Goal: Transaction & Acquisition: Purchase product/service

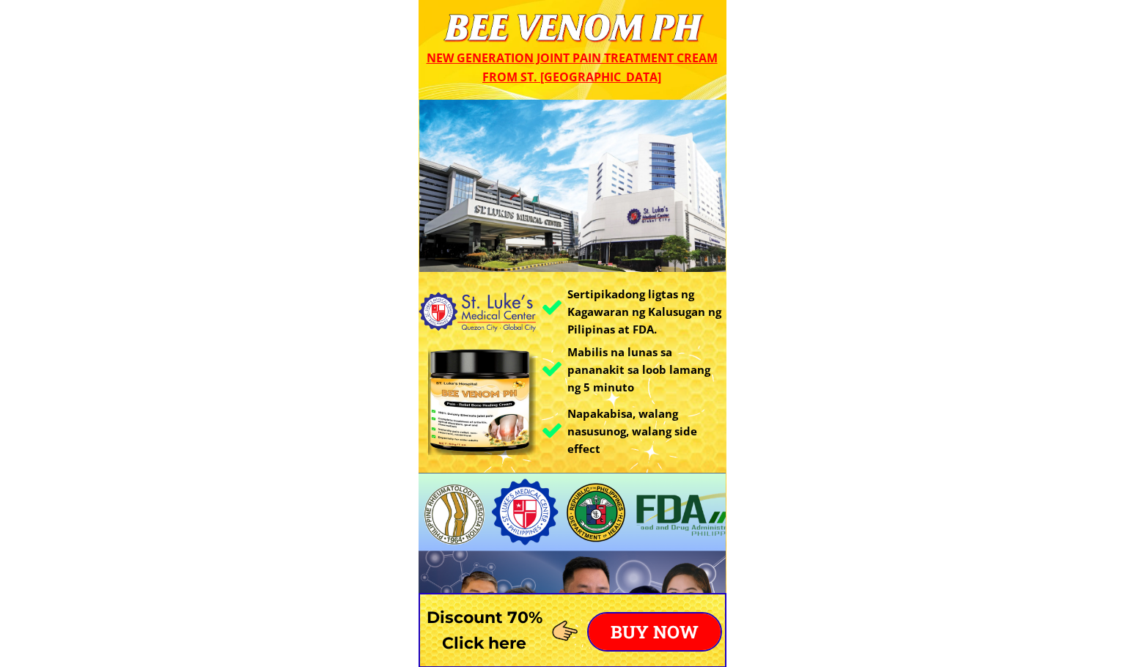
click at [630, 631] on p "BUY NOW" at bounding box center [655, 632] width 132 height 37
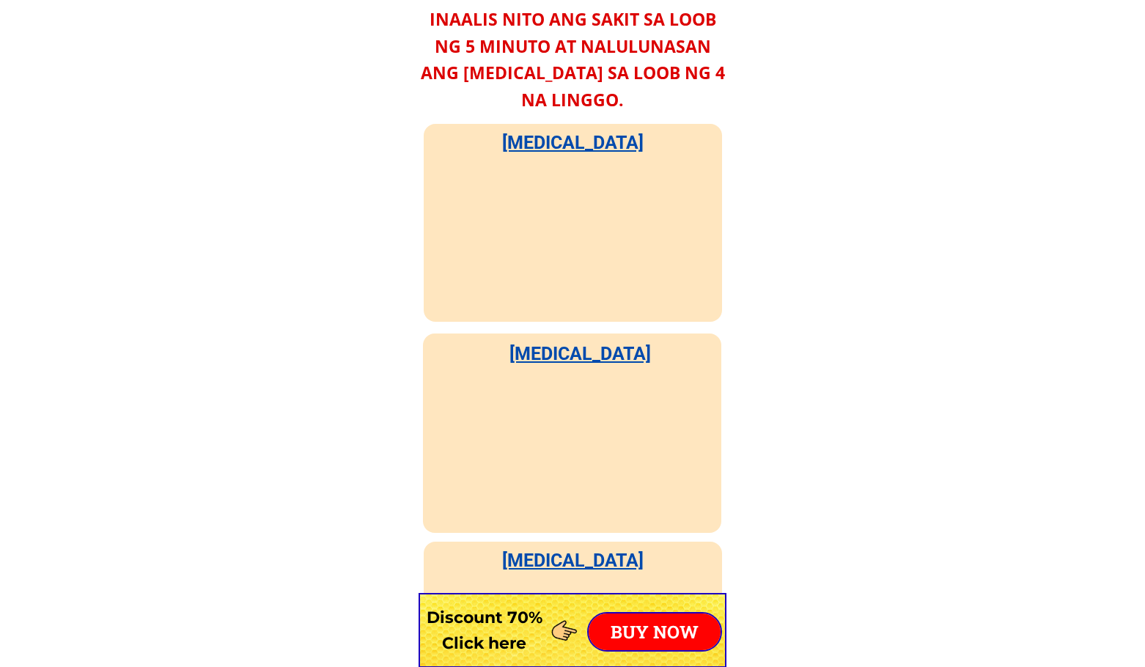
scroll to position [11503, 0]
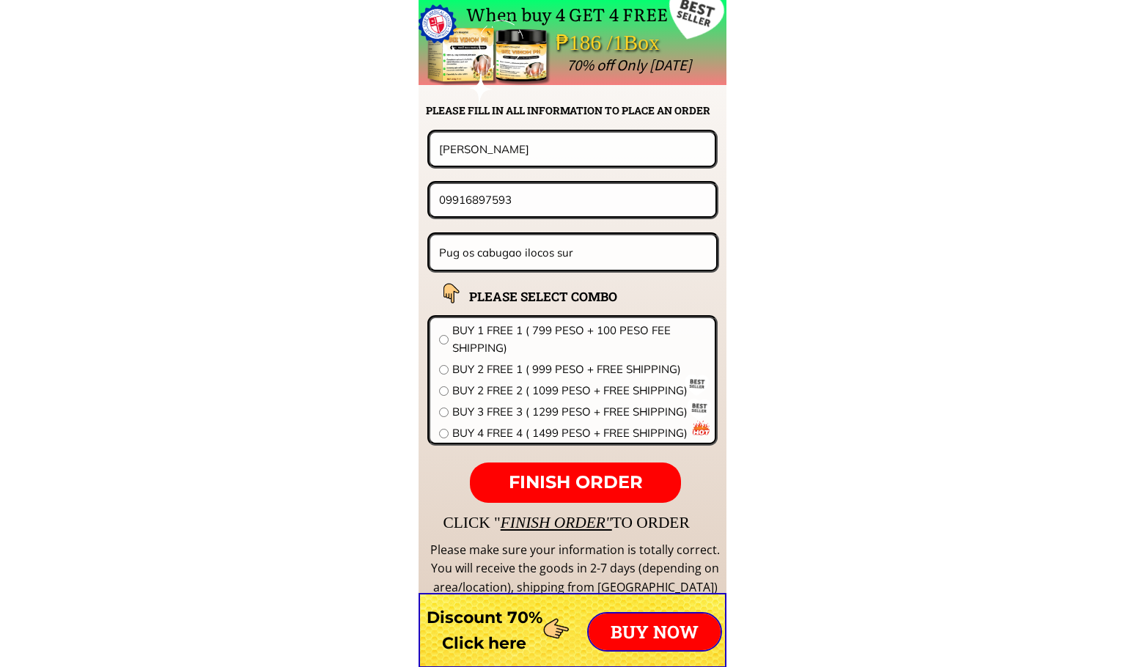
drag, startPoint x: 553, startPoint y: 133, endPoint x: 358, endPoint y: 145, distance: 195.3
paste input "AMADO.TORRE GURANGO"
type input "AMADO.TORRE GURANGO"
drag, startPoint x: 371, startPoint y: 183, endPoint x: 232, endPoint y: 169, distance: 139.3
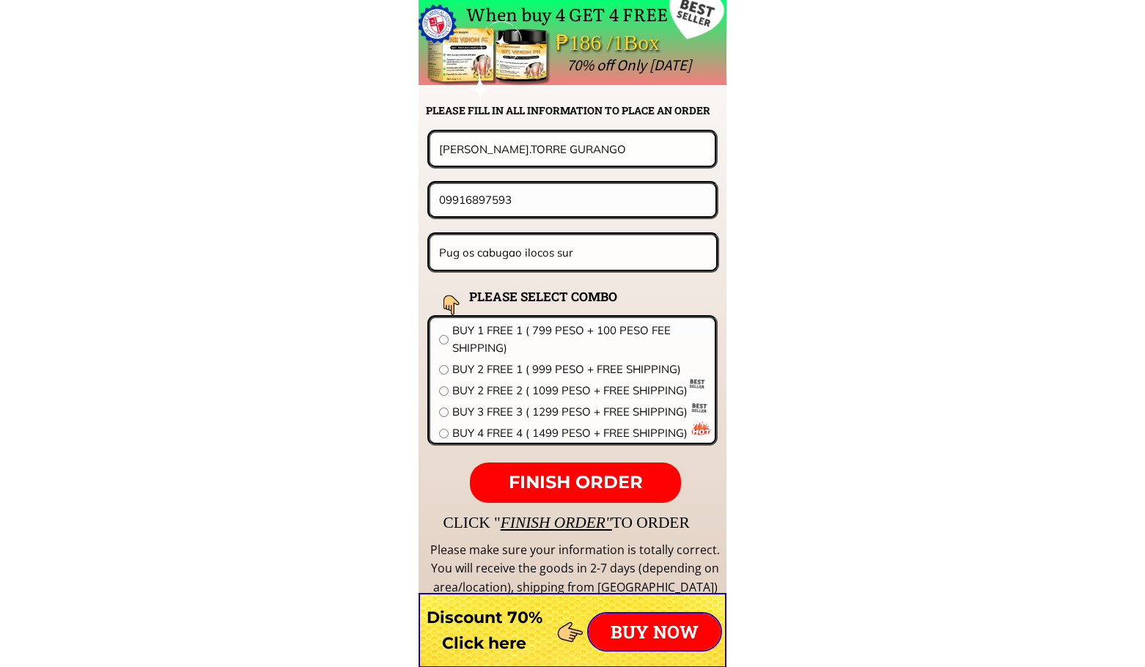
paste input "253364762"
type input "09253364762"
click at [584, 245] on input "Pug os cabugao ilocos sur" at bounding box center [573, 252] width 276 height 34
paste input "BLK 1 LOT 2 SAINT MAŔK ST MIHARA HOMES SUB BFGY SN ISIDRO PARAN̈QUE CITY"
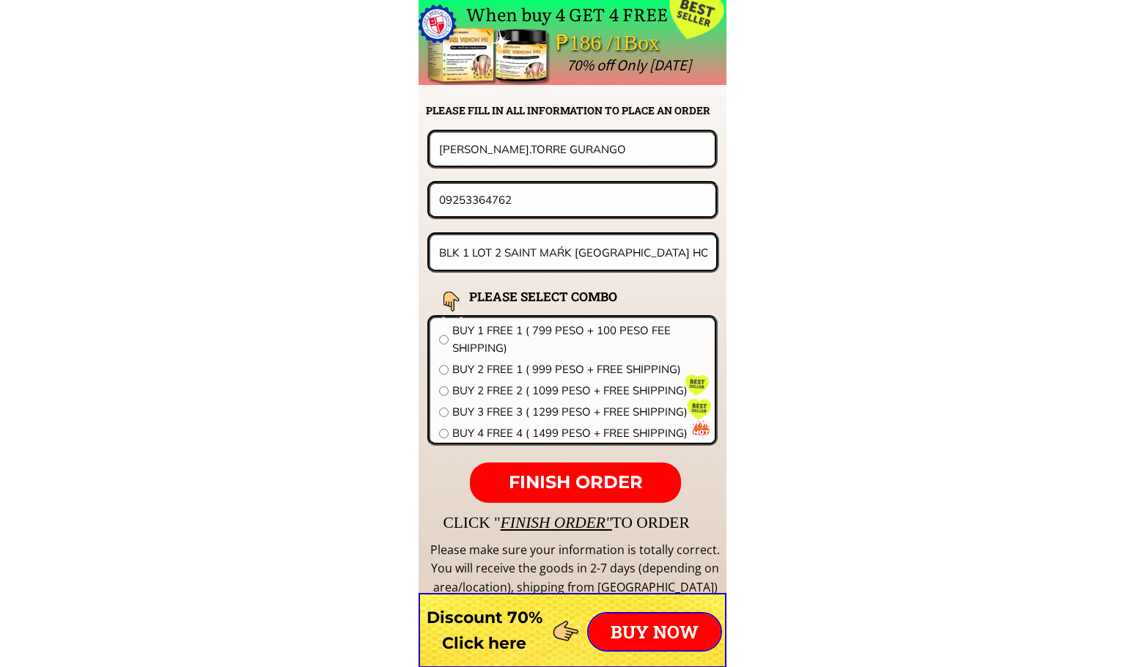
scroll to position [0, 178]
type input "BLK 1 LOT 2 SAINT MAŔK ST MIHARA HOMES SUB BFGY SN ISIDRO PARAN̈QUE CITY"
click at [509, 390] on span "BUY 2 FREE 2 ( 1099 PESO + FREE SHIPPING)" at bounding box center [579, 391] width 254 height 18
radio input "true"
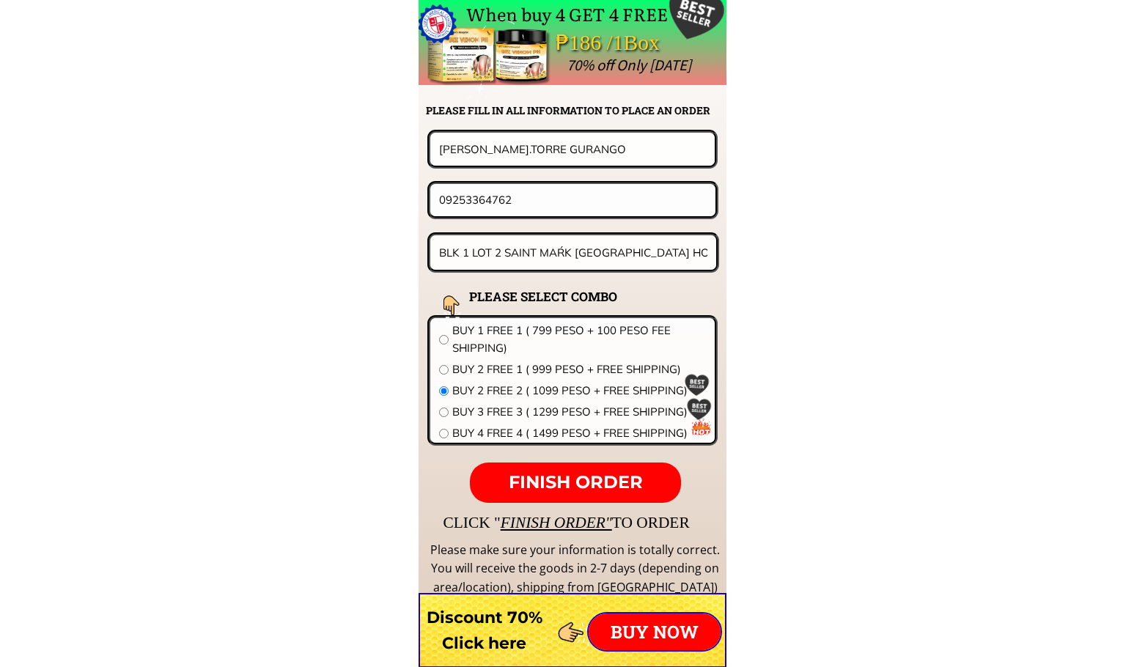
click at [606, 485] on span "FINISH ORDER" at bounding box center [576, 481] width 134 height 21
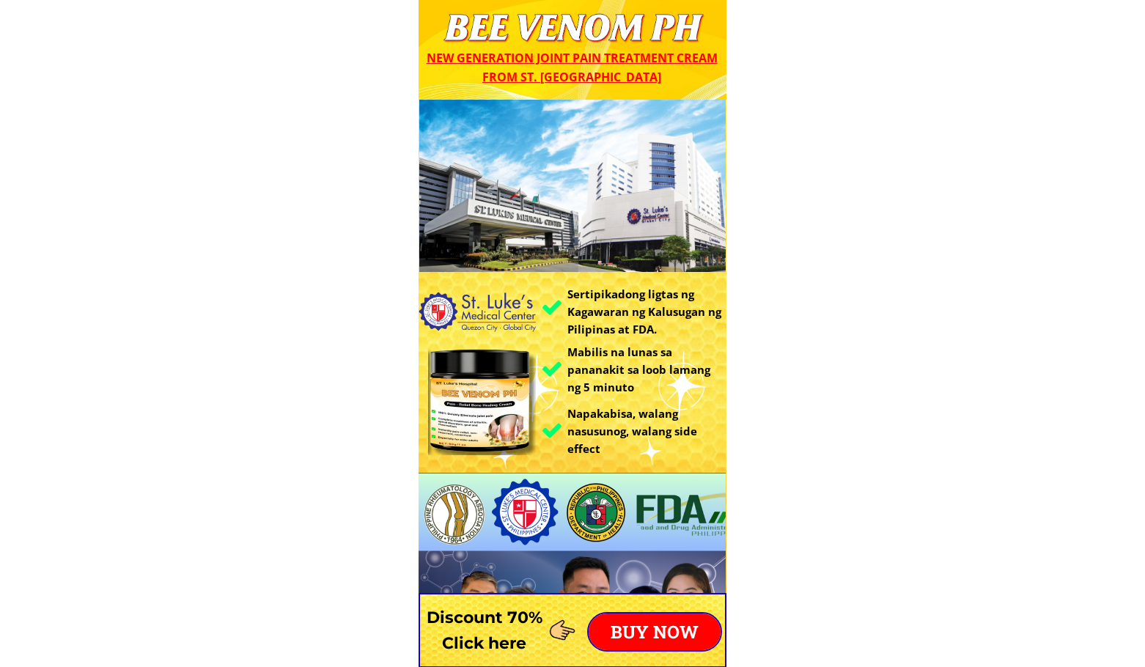
scroll to position [11503, 0]
click at [676, 624] on p "BUY NOW" at bounding box center [655, 632] width 132 height 37
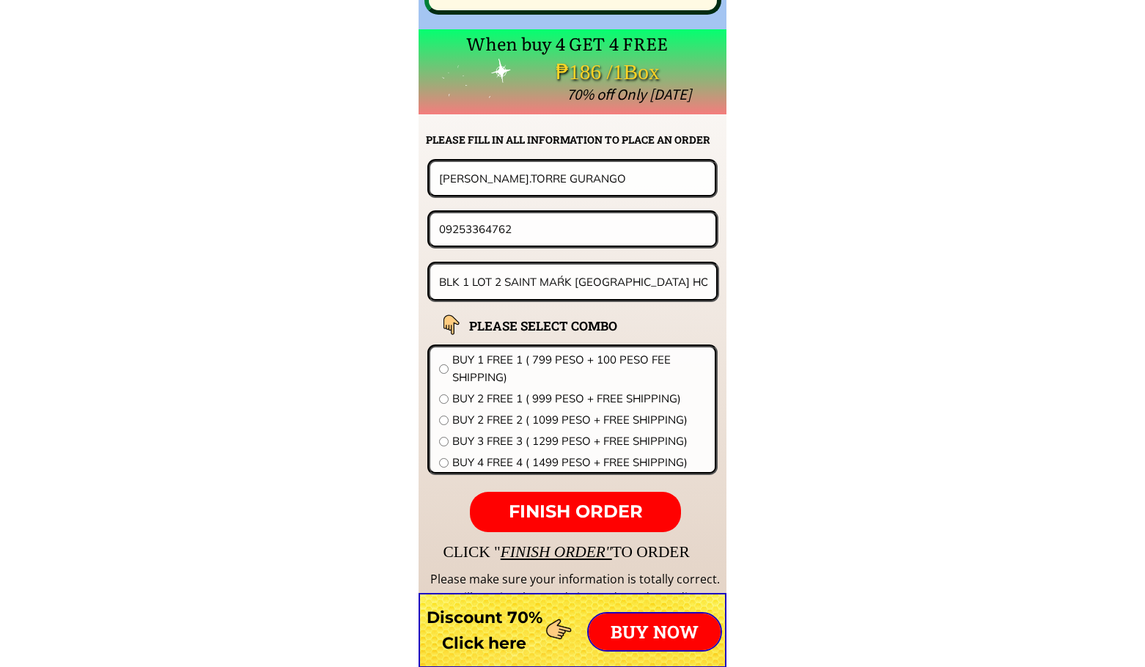
scroll to position [11503, 0]
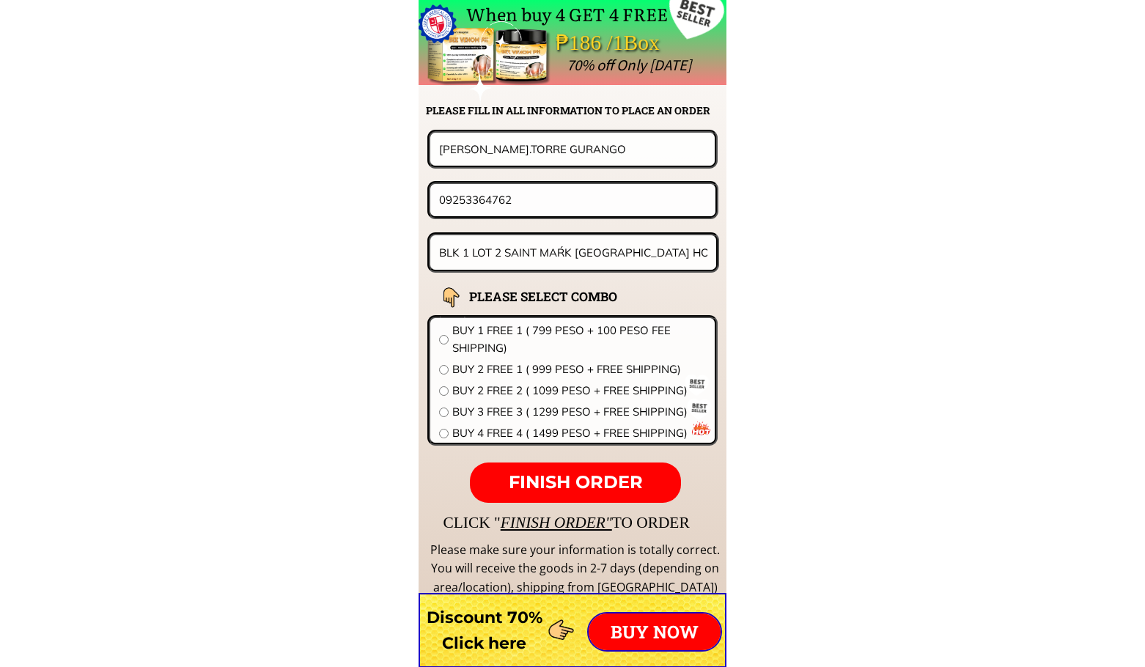
drag, startPoint x: 590, startPoint y: 143, endPoint x: 353, endPoint y: 147, distance: 236.8
paste input "delwisa Niçolas"
type input "Adelwisa Niçolas"
drag, startPoint x: 559, startPoint y: 202, endPoint x: 250, endPoint y: 203, distance: 308.6
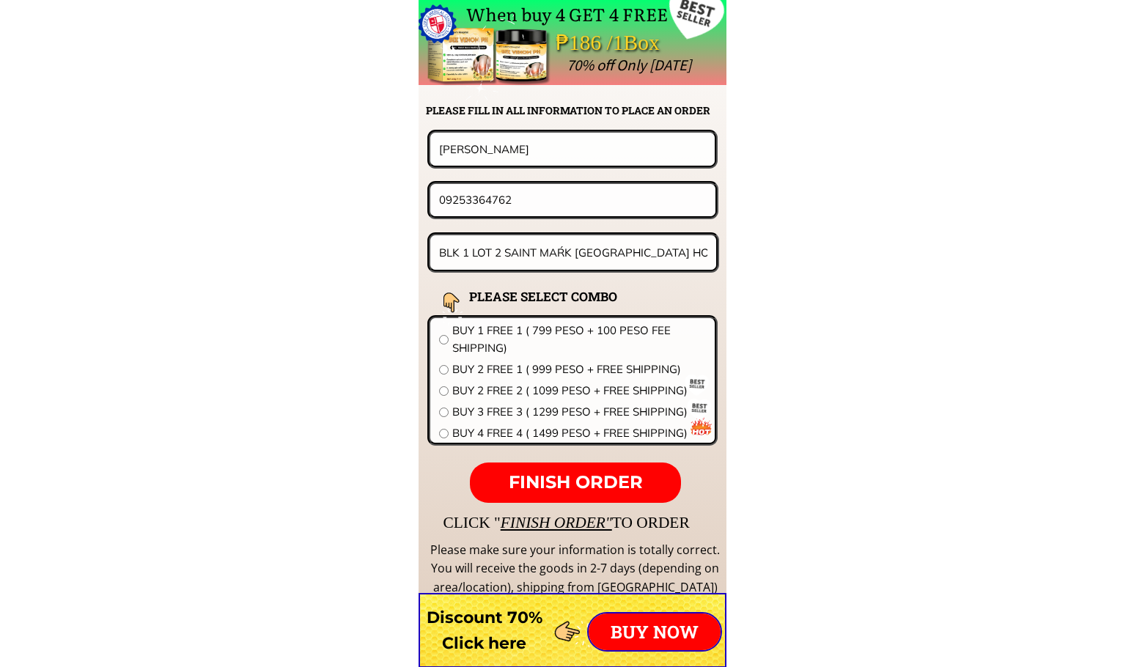
paste input "109567869938"
drag, startPoint x: 445, startPoint y: 199, endPoint x: 390, endPoint y: 207, distance: 55.5
click at [424, 204] on form "FINISH ORDER Adelwisa Niçolas 109567869938 BLK 1 LOT 2 SAINT MAŔK ST MIHARA HOM…" at bounding box center [481, 316] width 475 height 373
type input "09567869938"
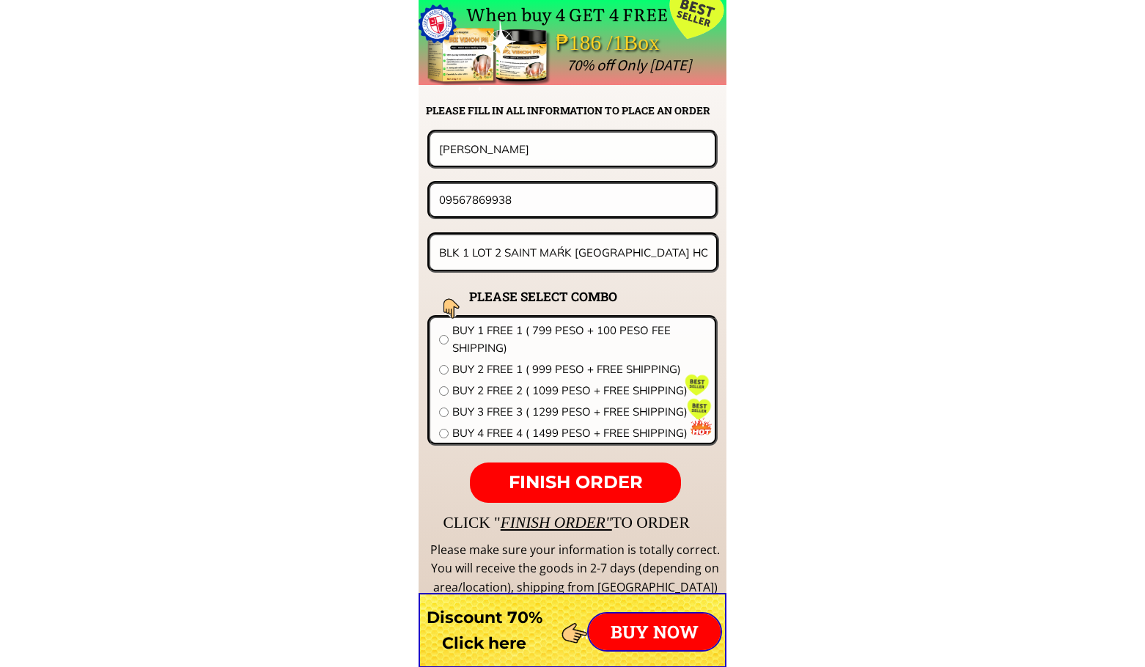
click at [562, 262] on input "BLK 1 LOT 2 SAINT MAŔK ST MIHARA HOMES SUB BFGY SN ISIDRO PARAN̈QUE CITY" at bounding box center [573, 252] width 276 height 34
paste input "59Chico Drive Agro Homes 1Talon5 Las Pinas City Metro,Manila"
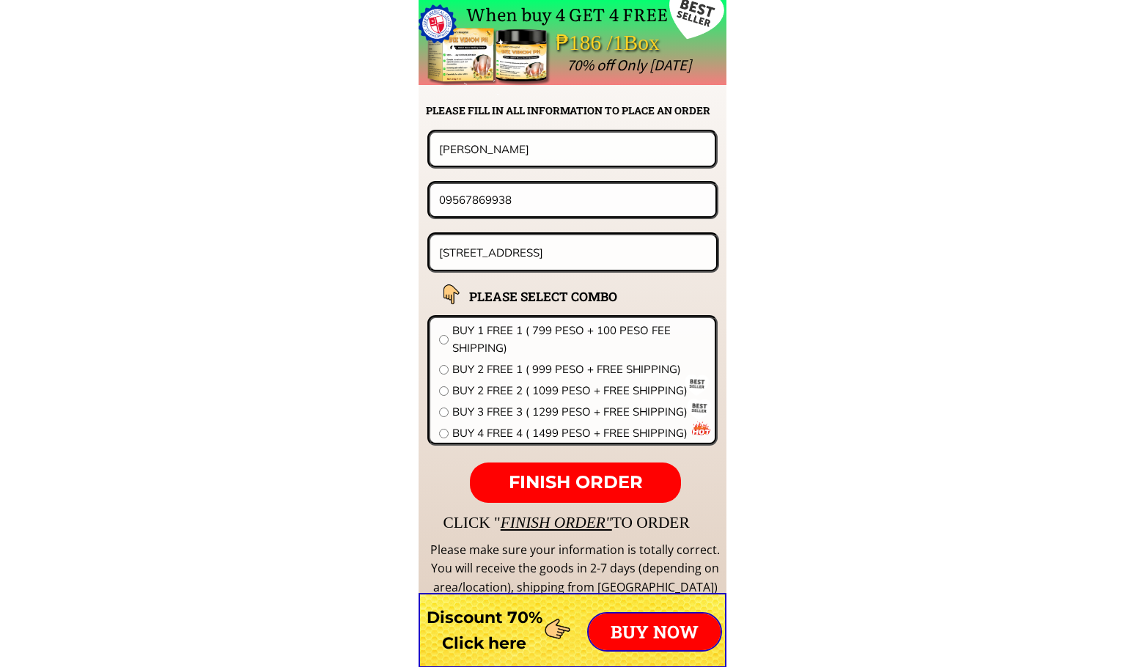
scroll to position [0, 59]
type input "59Chico Drive Agro Homes 1Talon5 Las Pinas City Metro,Manila"
click at [545, 391] on span "BUY 2 FREE 2 ( 1099 PESO + FREE SHIPPING)" at bounding box center [579, 391] width 254 height 18
radio input "true"
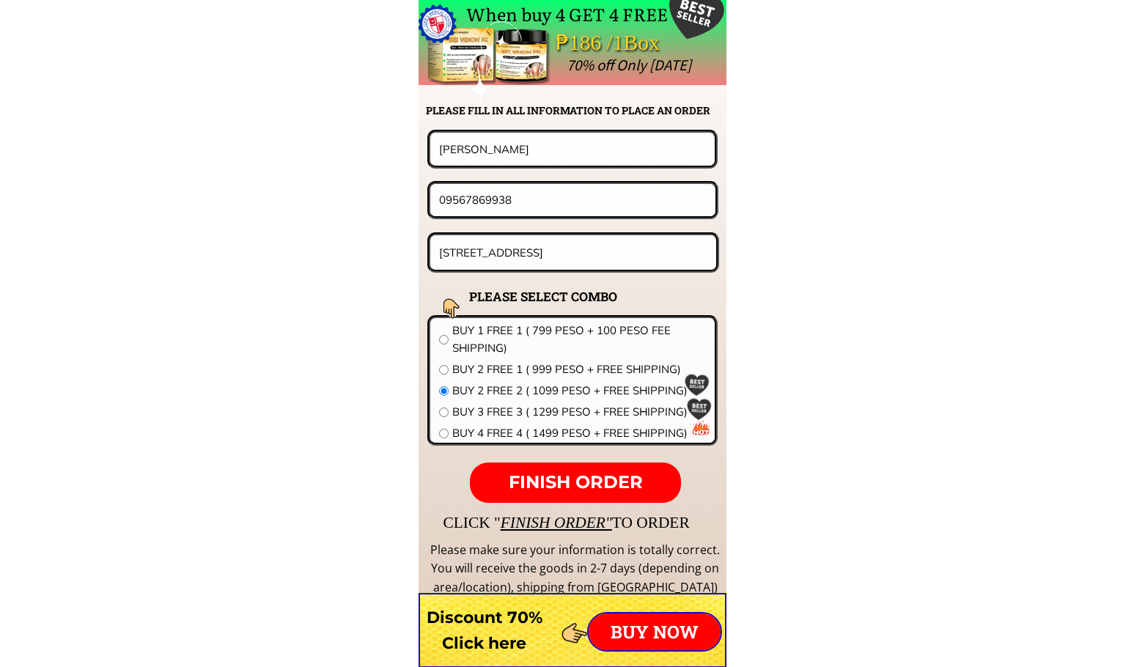
click at [562, 486] on span "FINISH ORDER" at bounding box center [576, 481] width 134 height 21
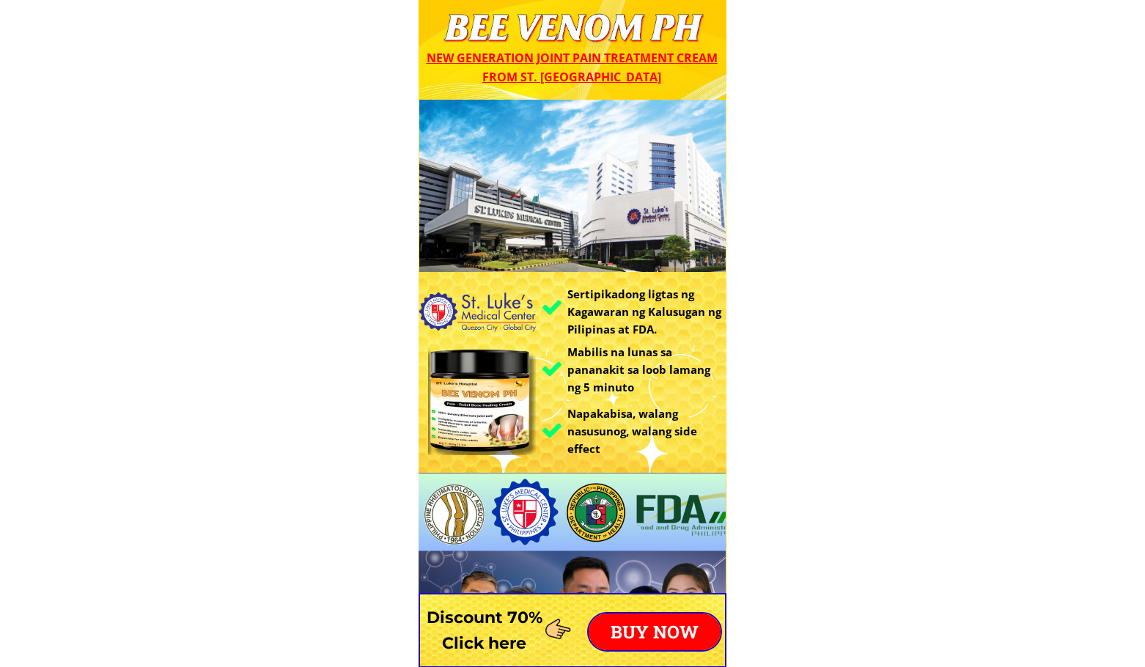
click at [636, 633] on p "BUY NOW" at bounding box center [655, 632] width 132 height 37
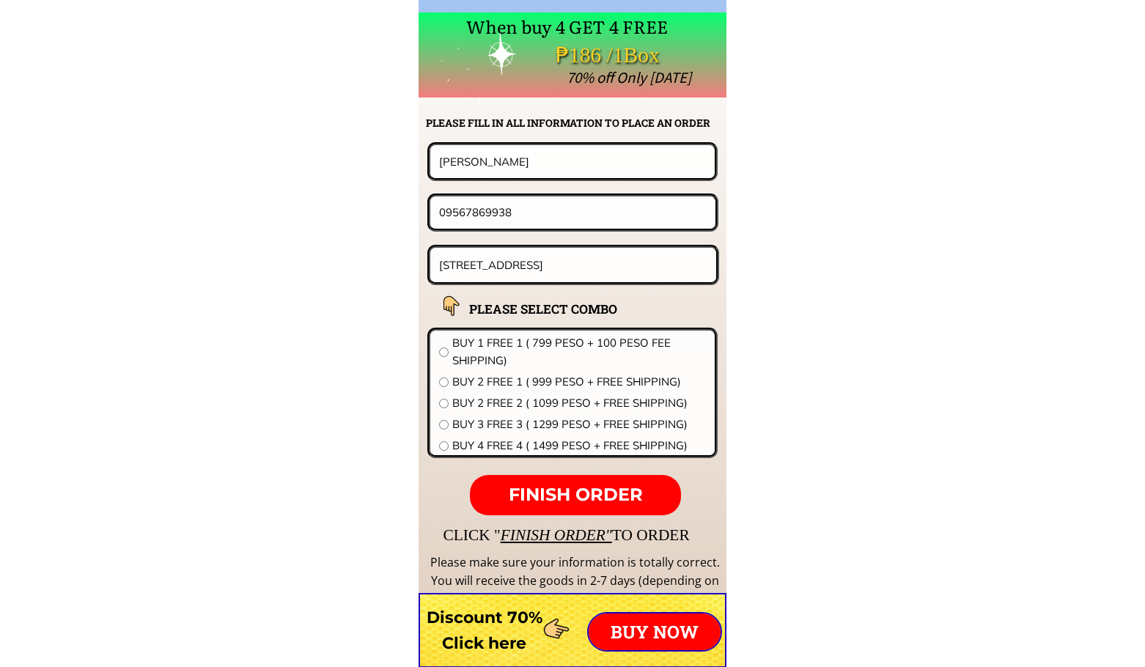
scroll to position [11503, 0]
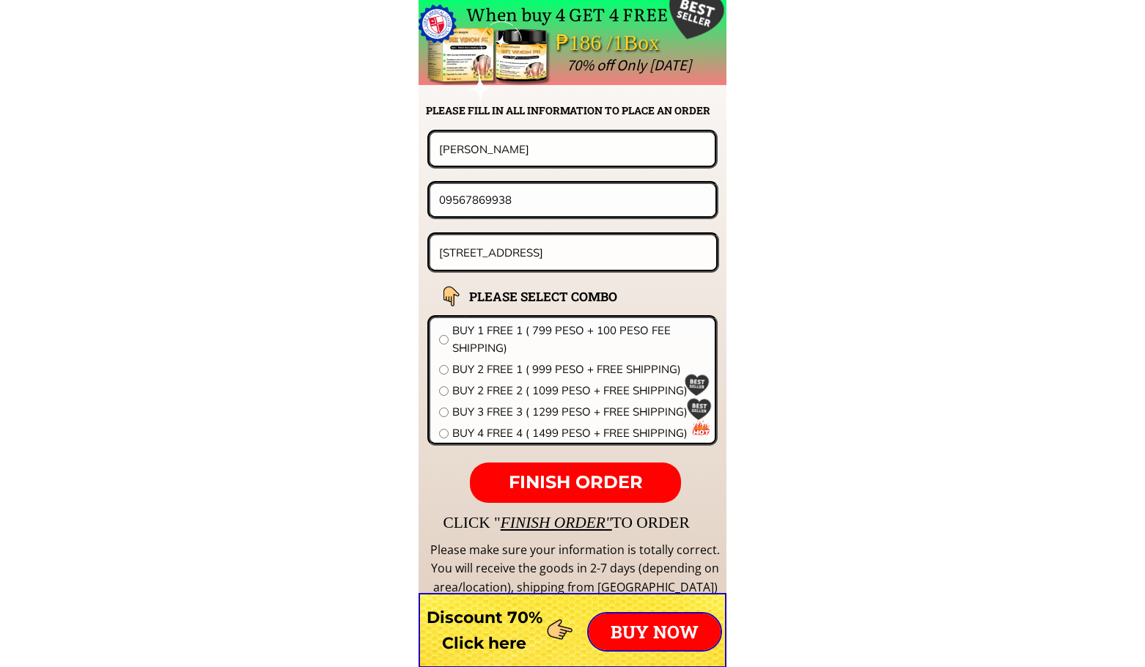
drag, startPoint x: 555, startPoint y: 161, endPoint x: 238, endPoint y: 154, distance: 316.8
paste input "[PERSON_NAME]"
type input "[PERSON_NAME]"
drag, startPoint x: 550, startPoint y: 208, endPoint x: 268, endPoint y: 209, distance: 282.2
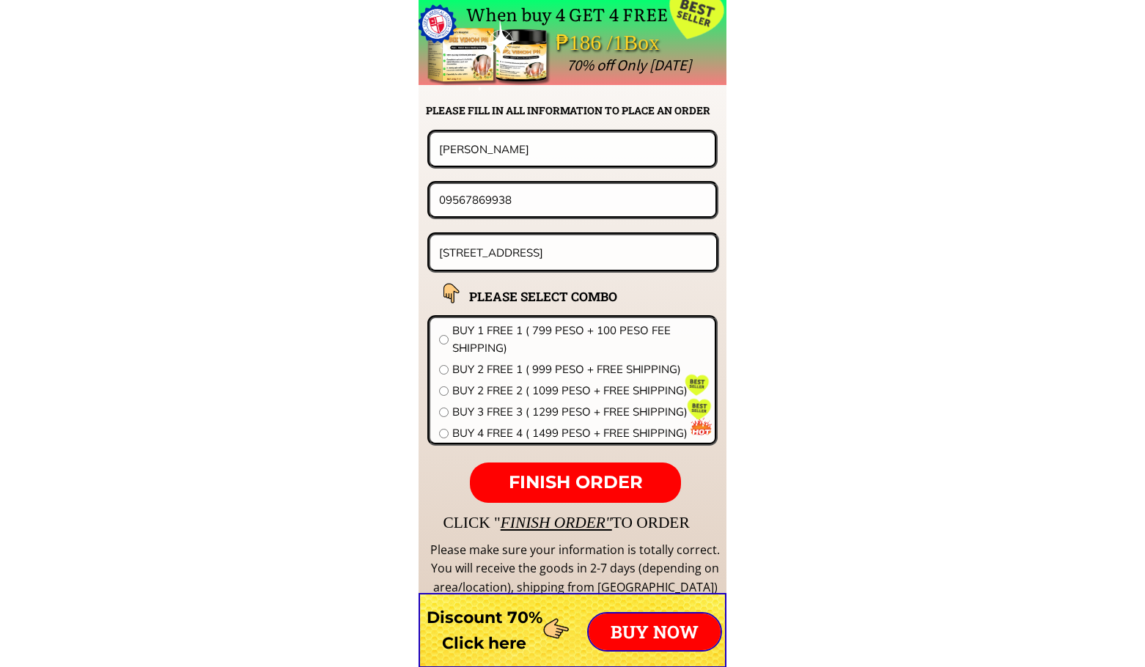
paste input "639618699959"
drag, startPoint x: 413, startPoint y: 202, endPoint x: 322, endPoint y: 207, distance: 91.7
type input "09618699959"
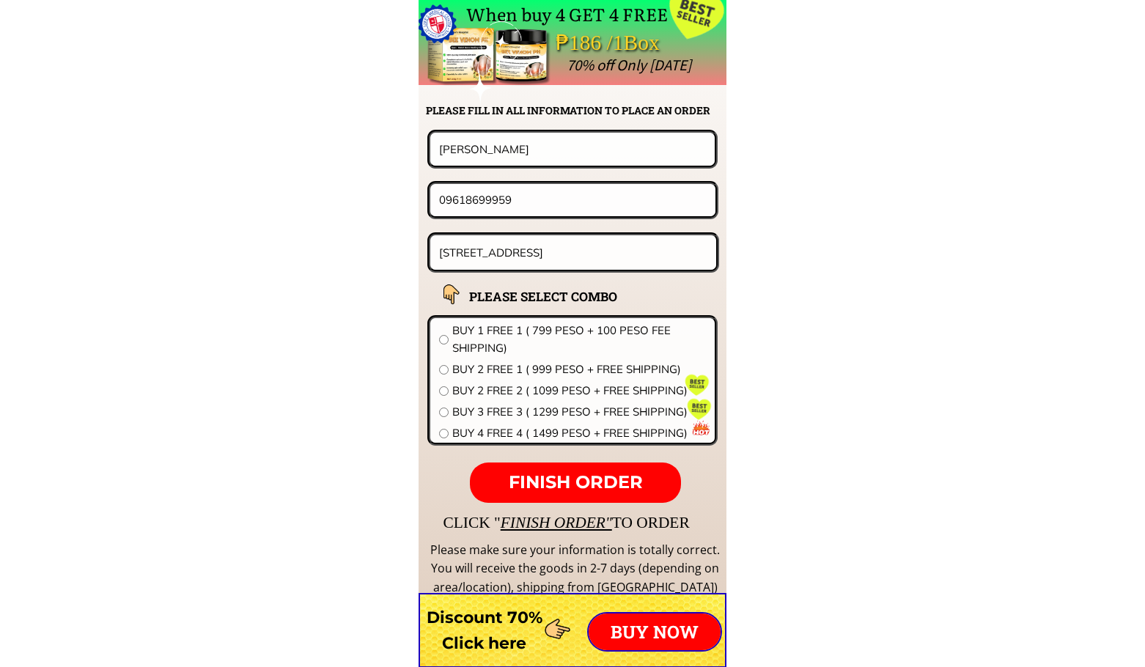
click at [565, 249] on input "59Chico Drive Agro Homes 1Talon5 Las Pinas City Metro,Manila" at bounding box center [573, 252] width 276 height 34
paste input "Blk 61 lot 20purok duranta damsite union monkayo [GEOGRAPHIC_DATA] [GEOGRAPHIC_…"
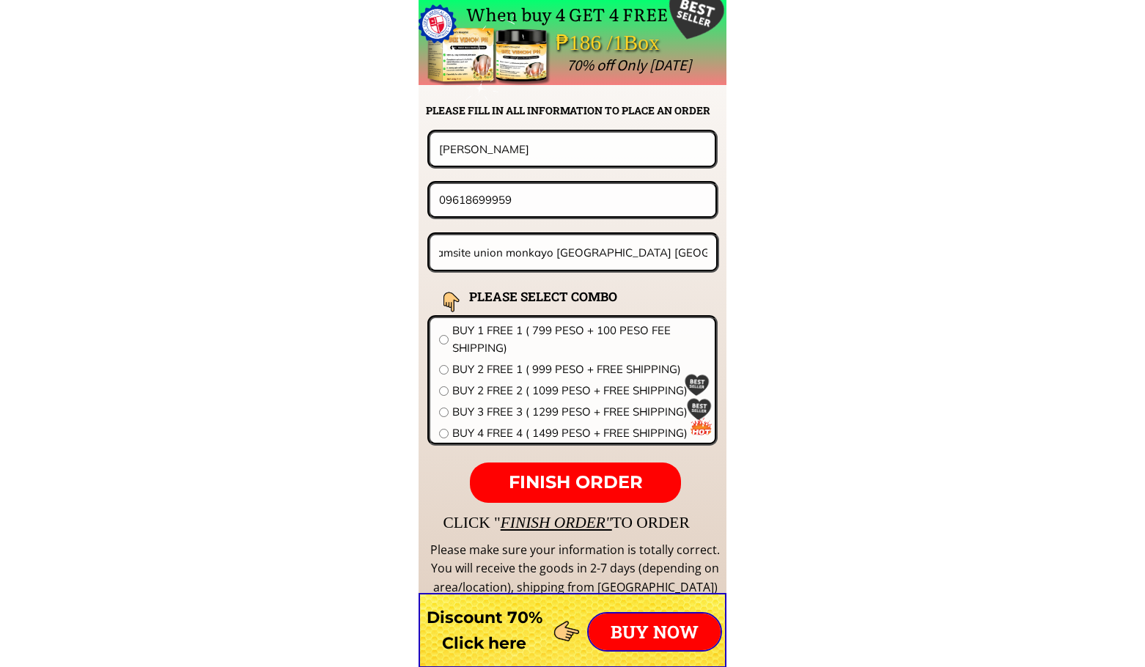
type input "Blk 61 lot 20purok duranta damsite union monkayo [GEOGRAPHIC_DATA] [GEOGRAPHIC_…"
click at [502, 386] on span "BUY 2 FREE 2 ( 1099 PESO + FREE SHIPPING)" at bounding box center [579, 391] width 254 height 18
radio input "true"
click at [548, 457] on form "FINISH ORDER Irene Cel Diez 09618699959 Blk 61 lot 20purok duranta damsite unio…" at bounding box center [481, 316] width 475 height 373
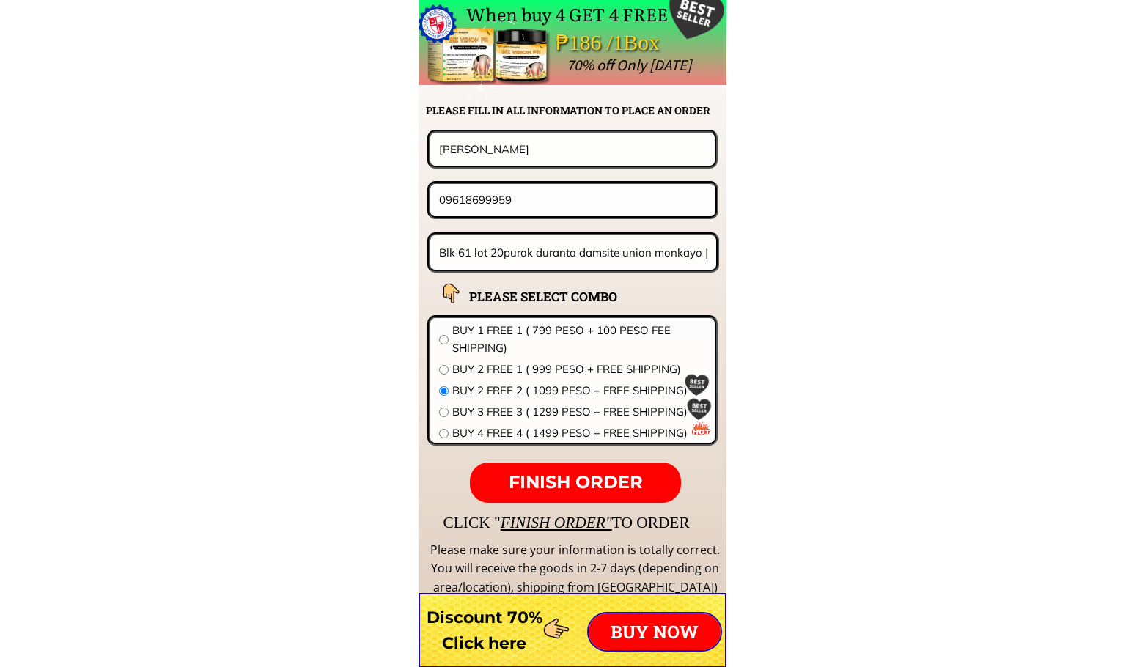
click at [548, 476] on span "FINISH ORDER" at bounding box center [576, 481] width 134 height 21
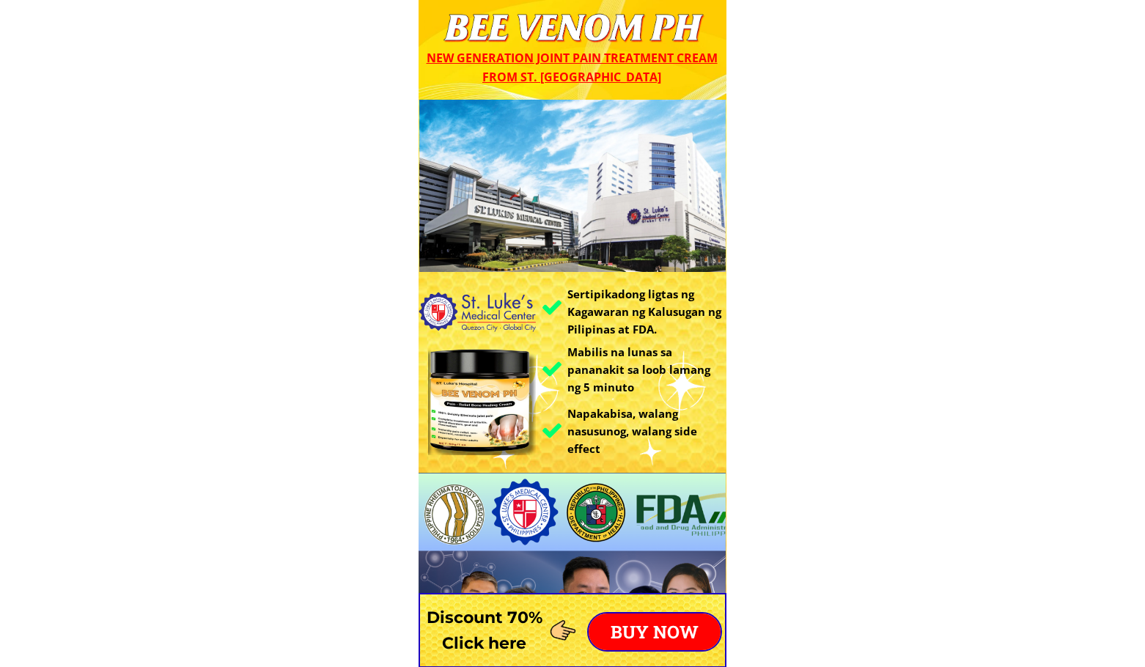
click at [672, 628] on p "BUY NOW" at bounding box center [655, 632] width 132 height 37
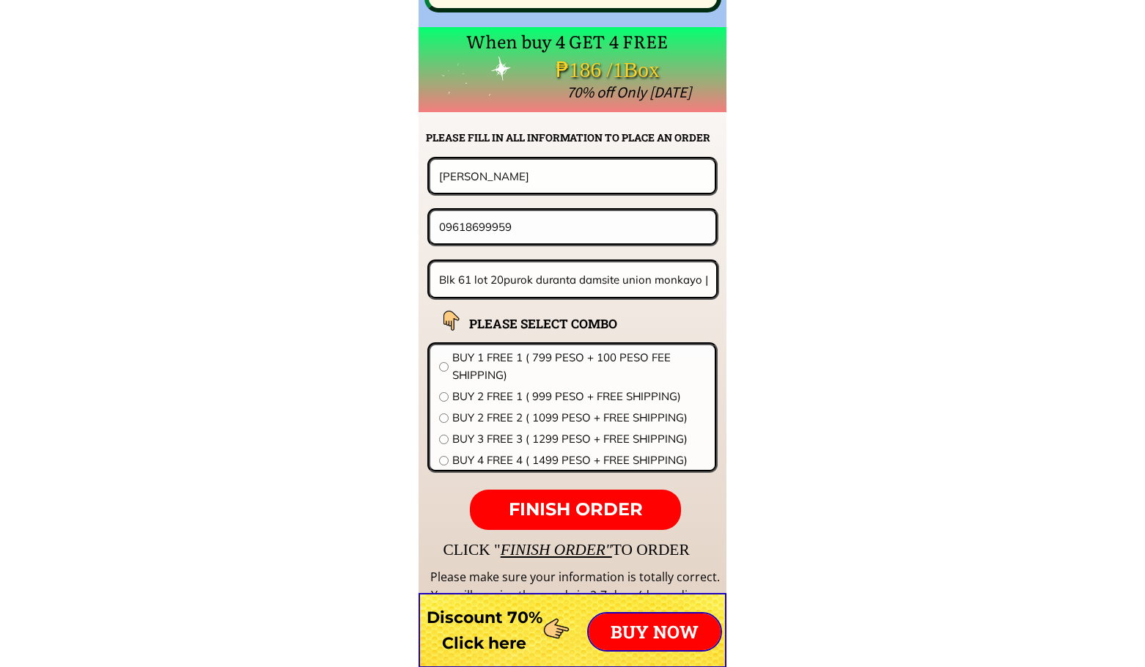
scroll to position [11503, 0]
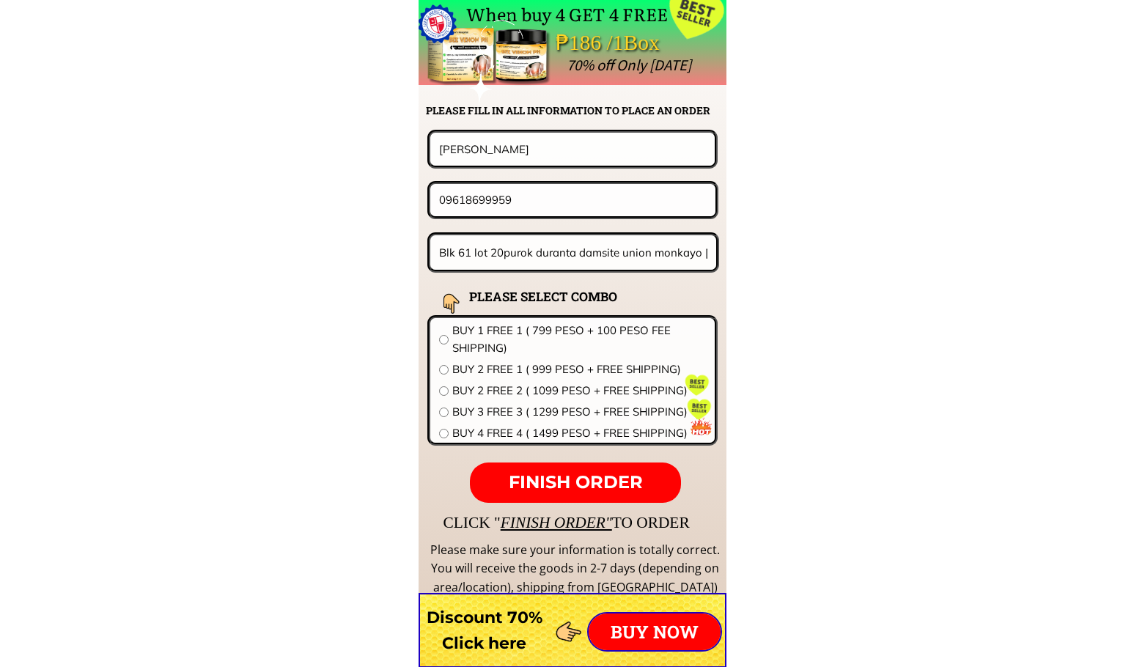
drag, startPoint x: 543, startPoint y: 155, endPoint x: 238, endPoint y: 166, distance: 305.9
paste input "[PERSON_NAME]"
type input "[PERSON_NAME]"
drag, startPoint x: 451, startPoint y: 200, endPoint x: 377, endPoint y: 214, distance: 75.3
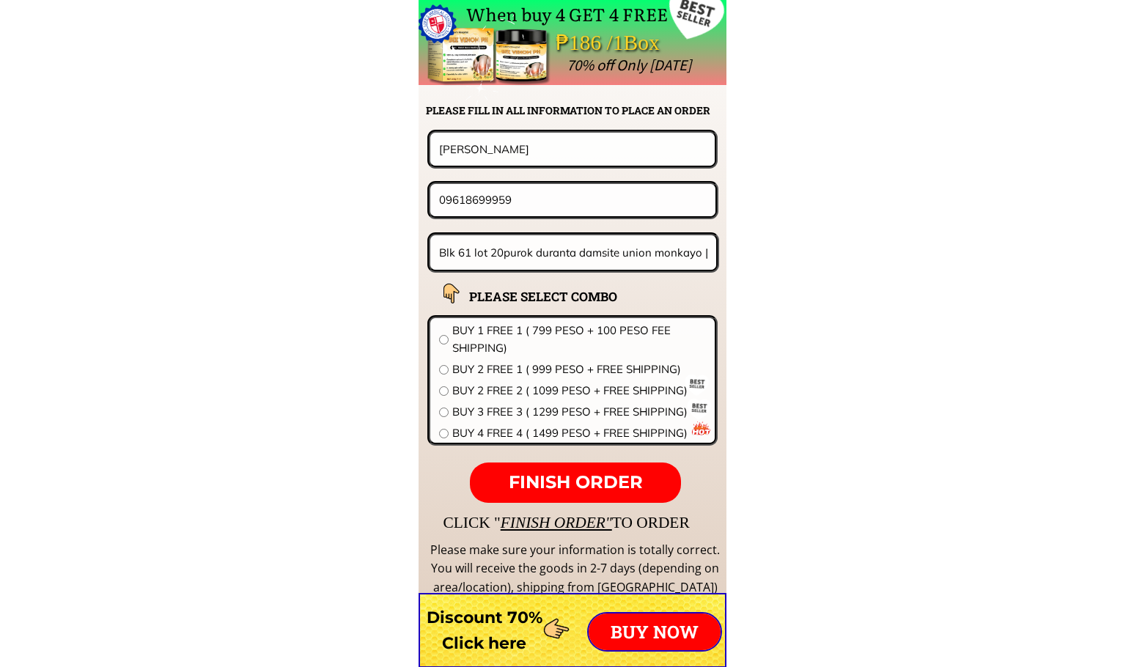
paste input "33541593"
type input "09335415939"
click at [520, 249] on input "Blk 61 lot 20purok duranta damsite union monkayo [GEOGRAPHIC_DATA] [GEOGRAPHIC_…" at bounding box center [573, 252] width 276 height 34
paste input "[STREET_ADDRESS][PERSON_NAME] Hulo [GEOGRAPHIC_DATA]"
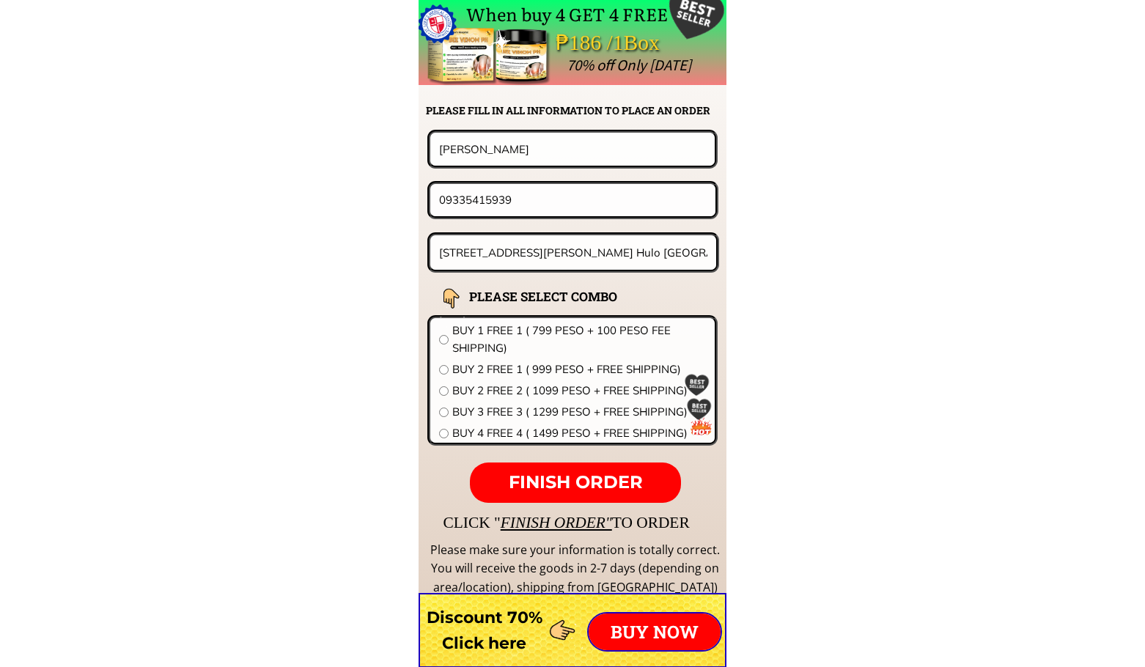
type input "[STREET_ADDRESS][PERSON_NAME] Hulo [GEOGRAPHIC_DATA]"
click at [505, 367] on span "BUY 2 FREE 1 ( 999 PESO + FREE SHIPPING)" at bounding box center [579, 370] width 254 height 18
radio input "true"
click at [564, 461] on form "FINISH ORDER [PERSON_NAME] 09335415939 #[STREET_ADDRESS][PERSON_NAME] Hulo Mand…" at bounding box center [481, 316] width 475 height 373
click at [569, 474] on span "FINISH ORDER" at bounding box center [576, 481] width 134 height 21
